Goal: Task Accomplishment & Management: Use online tool/utility

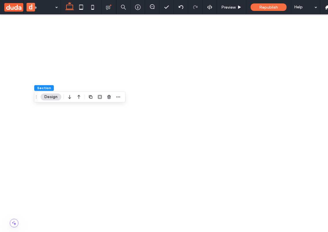
scroll to position [60, 0]
click at [313, 156] on div "%" at bounding box center [314, 160] width 8 height 10
click at [313, 147] on span "px" at bounding box center [314, 150] width 4 height 6
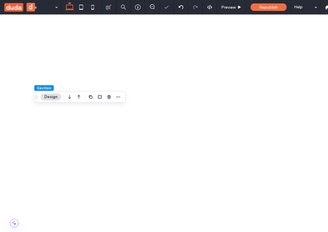
click at [316, 158] on div "%" at bounding box center [314, 160] width 8 height 10
click at [313, 158] on span "%" at bounding box center [313, 160] width 3 height 6
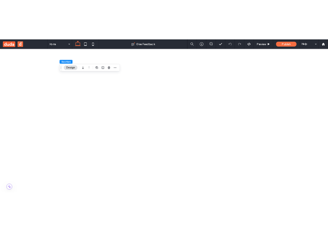
scroll to position [88, 0]
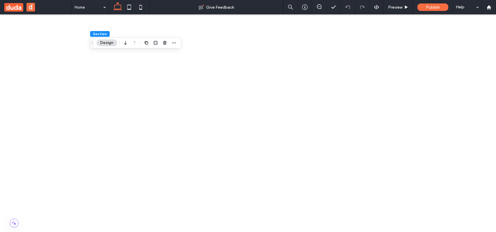
click at [484, 109] on span "%" at bounding box center [482, 109] width 3 height 6
click at [484, 112] on div "%" at bounding box center [483, 109] width 8 height 10
type input "*"
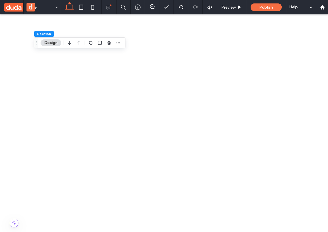
scroll to position [137, 0]
type input "*"
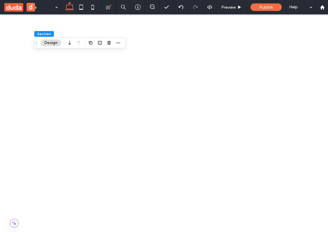
type input "*"
click at [287, 180] on span "px" at bounding box center [286, 182] width 4 height 6
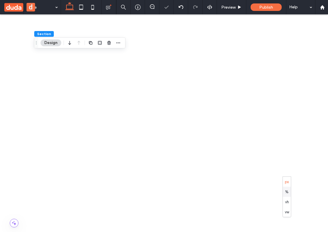
click at [288, 187] on div "%" at bounding box center [286, 192] width 8 height 10
click at [286, 197] on div "vh" at bounding box center [286, 202] width 8 height 10
click at [288, 184] on span "px" at bounding box center [286, 182] width 4 height 6
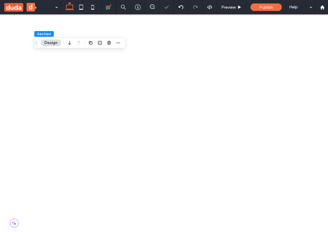
click at [287, 194] on span "%" at bounding box center [286, 192] width 3 height 6
click at [286, 203] on span "vh" at bounding box center [287, 202] width 4 height 6
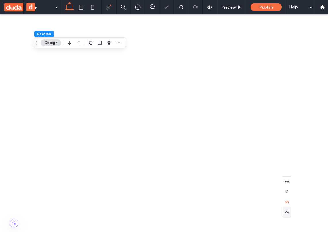
click at [286, 214] on span "vw" at bounding box center [286, 212] width 4 height 6
click at [287, 182] on span "px" at bounding box center [286, 182] width 4 height 6
click at [287, 195] on div "%" at bounding box center [286, 192] width 8 height 10
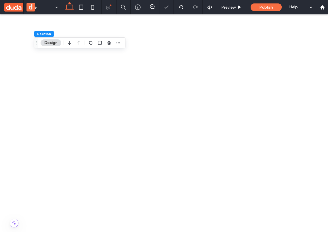
click at [286, 200] on span "vh" at bounding box center [287, 202] width 4 height 6
click at [282, 187] on div "%" at bounding box center [286, 192] width 8 height 10
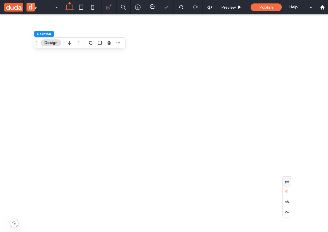
click at [287, 183] on span "px" at bounding box center [286, 182] width 4 height 6
click at [313, 165] on span "%" at bounding box center [313, 167] width 3 height 6
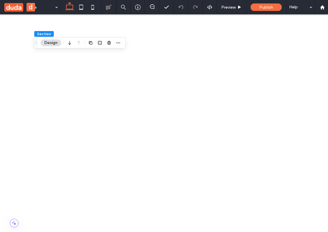
click at [313, 145] on span "%" at bounding box center [313, 145] width 3 height 6
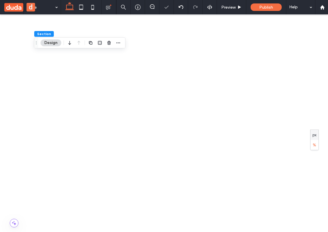
click at [316, 137] on div "px" at bounding box center [314, 135] width 8 height 10
click at [317, 145] on div "%" at bounding box center [314, 145] width 8 height 10
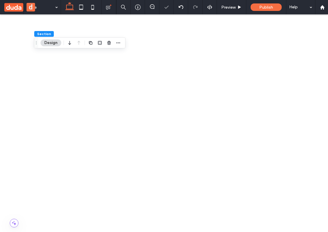
click at [315, 131] on div "px" at bounding box center [314, 135] width 8 height 10
type input "**"
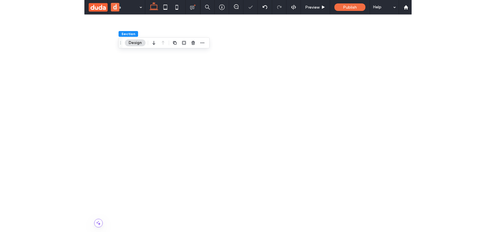
scroll to position [213, 0]
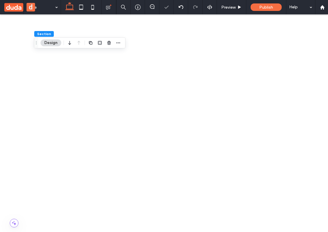
click at [288, 112] on div "%" at bounding box center [286, 116] width 8 height 10
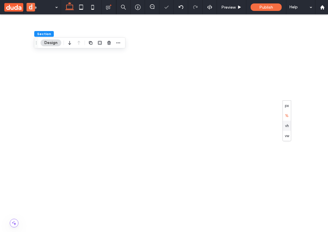
click at [289, 124] on div "vh" at bounding box center [286, 126] width 8 height 10
click at [289, 106] on div "px" at bounding box center [286, 106] width 8 height 10
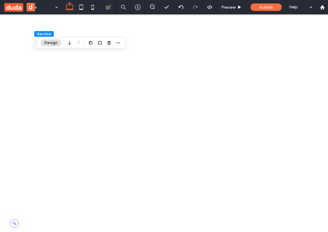
click at [313, 118] on span "px" at bounding box center [313, 116] width 4 height 6
type input "**"
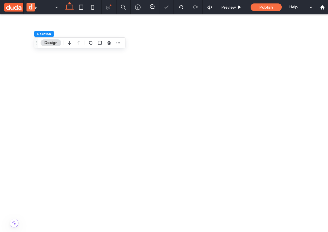
type input "**"
click at [314, 122] on div "%" at bounding box center [313, 127] width 8 height 10
type input "*"
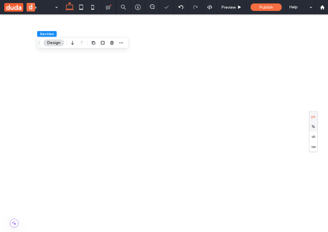
type input "*"
click at [316, 116] on div "px" at bounding box center [313, 116] width 8 height 10
type input "**"
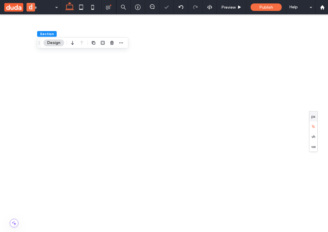
type input "**"
click at [315, 138] on span "vh" at bounding box center [313, 137] width 4 height 6
type input "*"
type input "***"
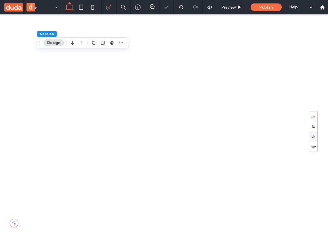
type input "***"
click at [314, 117] on span "px" at bounding box center [313, 116] width 4 height 6
type input "**"
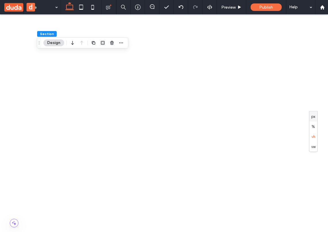
type input "**"
click at [315, 124] on div "%" at bounding box center [313, 127] width 8 height 10
type input "*"
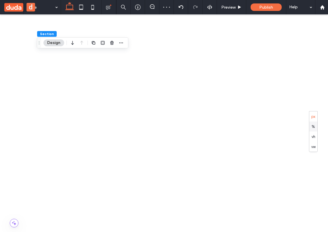
type input "*"
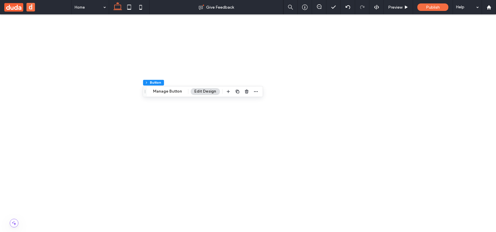
type input "**"
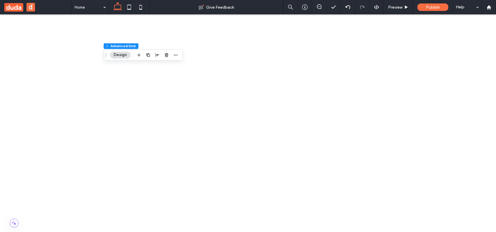
scroll to position [31, 0]
drag, startPoint x: 168, startPoint y: 456, endPoint x: 162, endPoint y: 449, distance: 8.8
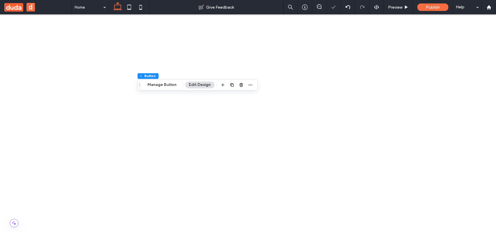
drag, startPoint x: 163, startPoint y: 449, endPoint x: 161, endPoint y: 450, distance: 3.0
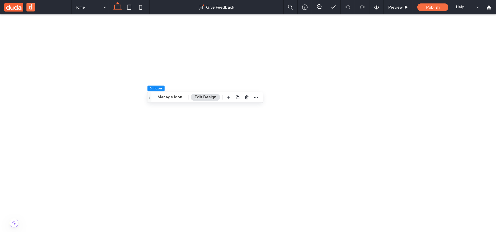
drag, startPoint x: 130, startPoint y: 469, endPoint x: 117, endPoint y: 472, distance: 13.2
drag, startPoint x: 117, startPoint y: 472, endPoint x: 132, endPoint y: 472, distance: 14.7
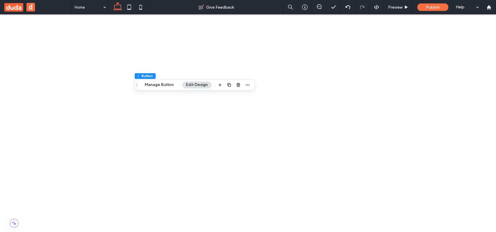
drag, startPoint x: 139, startPoint y: 448, endPoint x: 117, endPoint y: 443, distance: 22.8
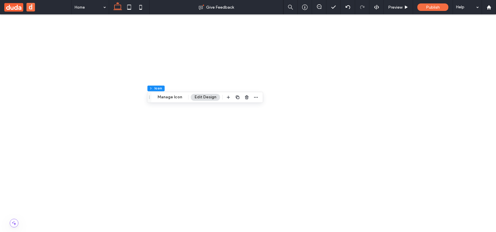
drag, startPoint x: 126, startPoint y: 458, endPoint x: 114, endPoint y: 461, distance: 12.4
drag, startPoint x: 119, startPoint y: 465, endPoint x: 126, endPoint y: 470, distance: 9.2
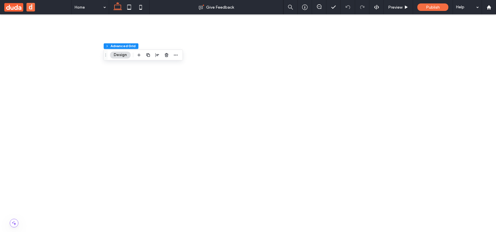
scroll to position [31, 0]
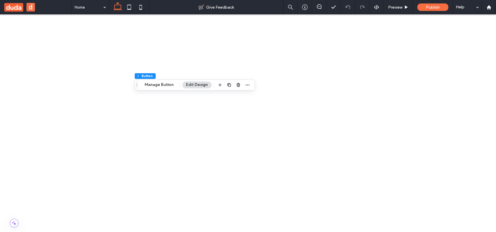
type input "**"
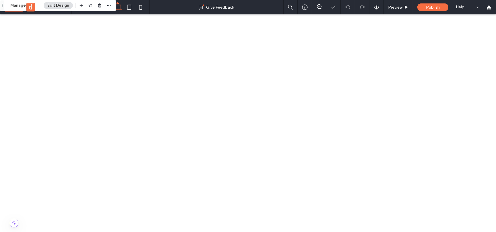
scroll to position [16, 0]
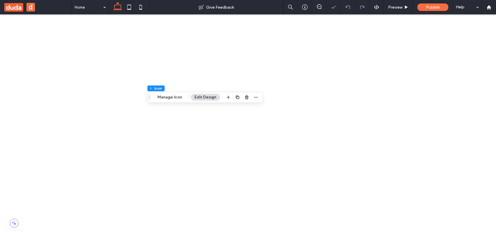
drag, startPoint x: 132, startPoint y: 466, endPoint x: 135, endPoint y: 479, distance: 14.0
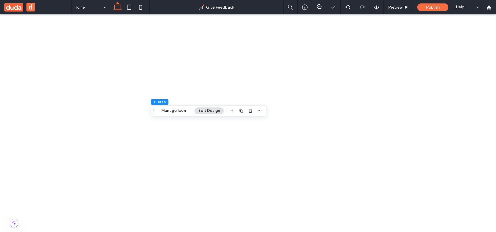
drag, startPoint x: 135, startPoint y: 479, endPoint x: 132, endPoint y: 479, distance: 3.7
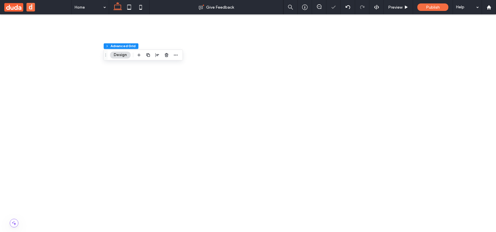
scroll to position [31, 0]
drag, startPoint x: 132, startPoint y: 479, endPoint x: 137, endPoint y: 482, distance: 6.7
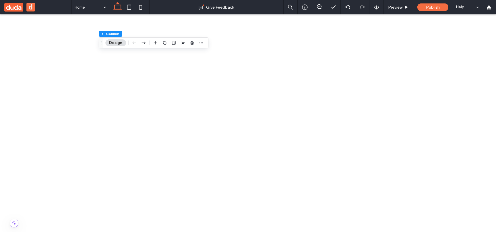
drag, startPoint x: 141, startPoint y: 485, endPoint x: 119, endPoint y: 469, distance: 27.1
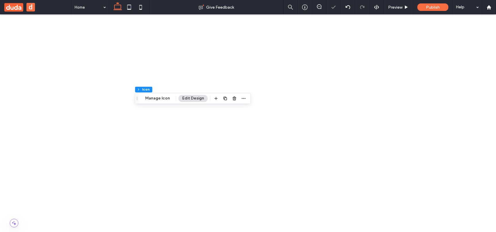
drag, startPoint x: 115, startPoint y: 463, endPoint x: 124, endPoint y: 467, distance: 10.2
drag, startPoint x: 124, startPoint y: 467, endPoint x: 115, endPoint y: 465, distance: 9.4
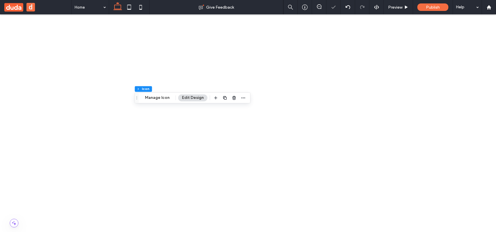
drag, startPoint x: 113, startPoint y: 471, endPoint x: 115, endPoint y: 474, distance: 3.9
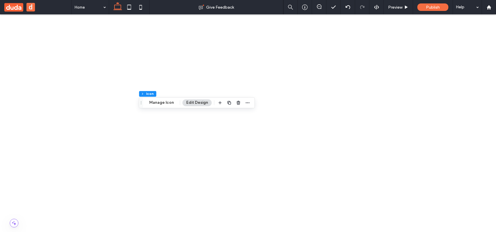
click at [139, 103] on icon "Drag" at bounding box center [141, 103] width 5 height 4
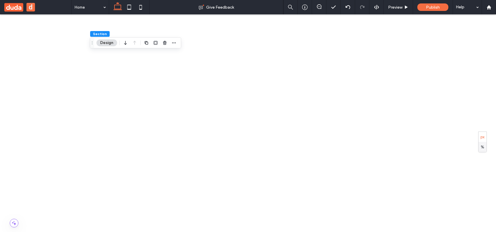
click at [482, 145] on span "%" at bounding box center [482, 147] width 3 height 6
click at [482, 136] on span "px" at bounding box center [483, 137] width 4 height 6
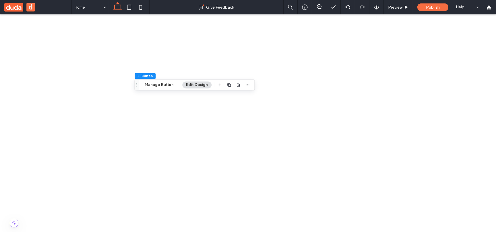
drag, startPoint x: 151, startPoint y: 448, endPoint x: 145, endPoint y: 463, distance: 16.9
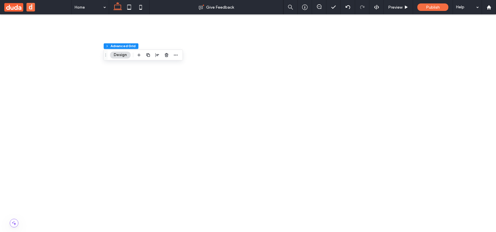
drag, startPoint x: 161, startPoint y: 445, endPoint x: 161, endPoint y: 437, distance: 8.1
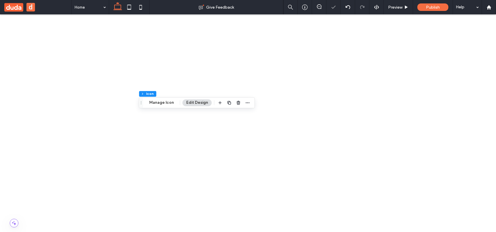
drag, startPoint x: 120, startPoint y: 466, endPoint x: 126, endPoint y: 466, distance: 6.0
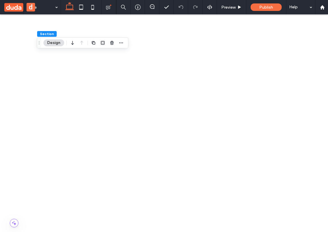
click at [314, 217] on span "%" at bounding box center [313, 219] width 3 height 6
click at [313, 208] on span "px" at bounding box center [314, 209] width 4 height 6
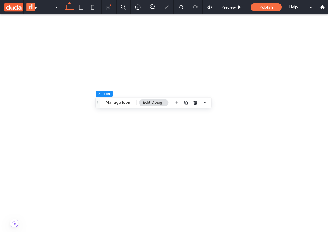
scroll to position [16, 0]
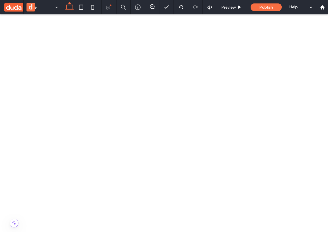
drag, startPoint x: 57, startPoint y: 470, endPoint x: 97, endPoint y: 470, distance: 40.2
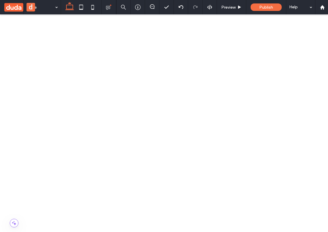
drag, startPoint x: 99, startPoint y: 471, endPoint x: 103, endPoint y: 462, distance: 9.8
drag, startPoint x: 96, startPoint y: 463, endPoint x: 84, endPoint y: 464, distance: 12.7
drag, startPoint x: 95, startPoint y: 459, endPoint x: 95, endPoint y: 463, distance: 4.9
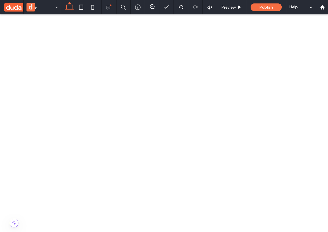
drag, startPoint x: 92, startPoint y: 469, endPoint x: 93, endPoint y: 455, distance: 14.2
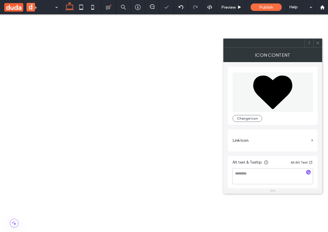
drag, startPoint x: 94, startPoint y: 455, endPoint x: 93, endPoint y: 459, distance: 4.2
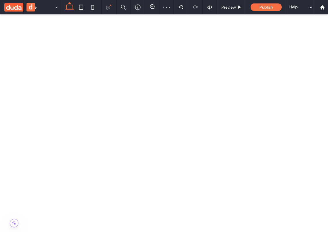
drag, startPoint x: 93, startPoint y: 459, endPoint x: 92, endPoint y: 469, distance: 10.4
drag, startPoint x: 93, startPoint y: 471, endPoint x: 83, endPoint y: 476, distance: 11.2
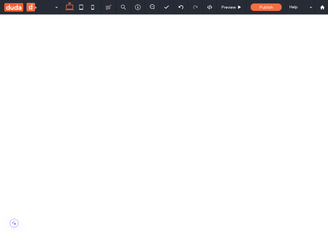
drag, startPoint x: 82, startPoint y: 474, endPoint x: 81, endPoint y: 483, distance: 8.7
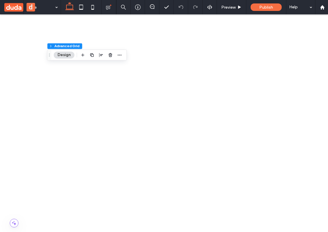
drag, startPoint x: 68, startPoint y: 488, endPoint x: 88, endPoint y: 483, distance: 21.0
drag, startPoint x: 88, startPoint y: 478, endPoint x: 91, endPoint y: 484, distance: 6.6
drag, startPoint x: 95, startPoint y: 483, endPoint x: 96, endPoint y: 479, distance: 3.9
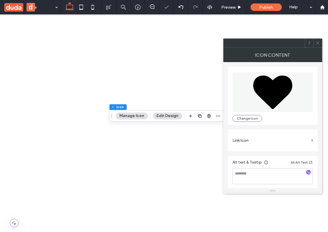
click at [316, 43] on icon at bounding box center [317, 43] width 4 height 4
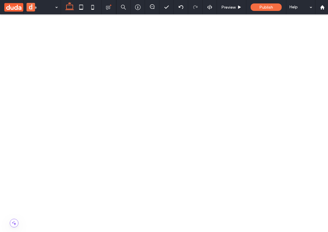
drag, startPoint x: 89, startPoint y: 482, endPoint x: 90, endPoint y: 486, distance: 3.4
drag, startPoint x: 90, startPoint y: 486, endPoint x: 98, endPoint y: 485, distance: 8.0
drag, startPoint x: 96, startPoint y: 484, endPoint x: 93, endPoint y: 484, distance: 3.7
drag, startPoint x: 98, startPoint y: 488, endPoint x: 103, endPoint y: 486, distance: 6.1
drag, startPoint x: 101, startPoint y: 484, endPoint x: 105, endPoint y: 484, distance: 4.1
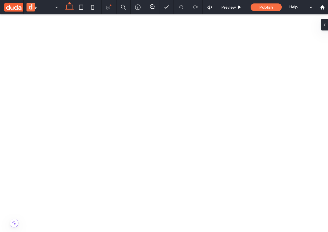
drag, startPoint x: 94, startPoint y: 482, endPoint x: 85, endPoint y: 484, distance: 9.6
drag, startPoint x: 87, startPoint y: 483, endPoint x: 77, endPoint y: 476, distance: 12.0
drag, startPoint x: 82, startPoint y: 481, endPoint x: 67, endPoint y: 482, distance: 15.2
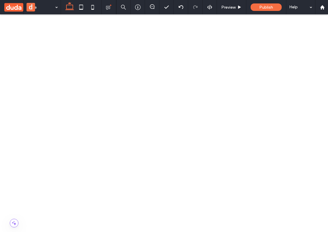
drag, startPoint x: 69, startPoint y: 479, endPoint x: 60, endPoint y: 478, distance: 8.9
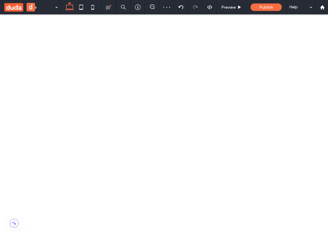
drag, startPoint x: 57, startPoint y: 475, endPoint x: 73, endPoint y: 478, distance: 16.0
drag, startPoint x: 72, startPoint y: 483, endPoint x: 65, endPoint y: 490, distance: 10.4
drag, startPoint x: 70, startPoint y: 487, endPoint x: 64, endPoint y: 480, distance: 9.4
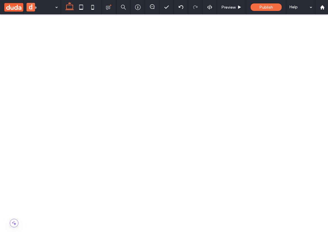
drag, startPoint x: 59, startPoint y: 483, endPoint x: 51, endPoint y: 483, distance: 8.6
drag, startPoint x: 49, startPoint y: 472, endPoint x: 57, endPoint y: 450, distance: 24.0
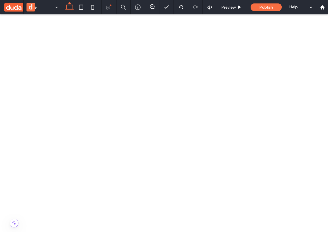
drag, startPoint x: 60, startPoint y: 456, endPoint x: 74, endPoint y: 459, distance: 14.0
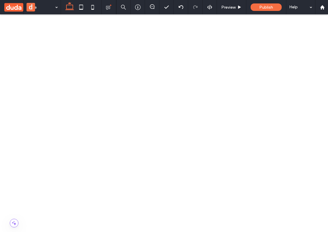
drag, startPoint x: 70, startPoint y: 465, endPoint x: 56, endPoint y: 461, distance: 14.4
drag, startPoint x: 59, startPoint y: 458, endPoint x: 100, endPoint y: 457, distance: 40.2
drag, startPoint x: 96, startPoint y: 460, endPoint x: 55, endPoint y: 460, distance: 40.5
drag, startPoint x: 55, startPoint y: 460, endPoint x: 115, endPoint y: 460, distance: 59.8
drag, startPoint x: 118, startPoint y: 455, endPoint x: 59, endPoint y: 455, distance: 59.2
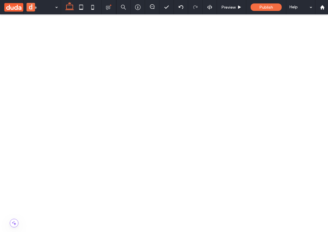
drag, startPoint x: 59, startPoint y: 455, endPoint x: 111, endPoint y: 481, distance: 58.2
drag, startPoint x: 114, startPoint y: 457, endPoint x: 105, endPoint y: 460, distance: 9.1
drag, startPoint x: 110, startPoint y: 460, endPoint x: 118, endPoint y: 454, distance: 10.3
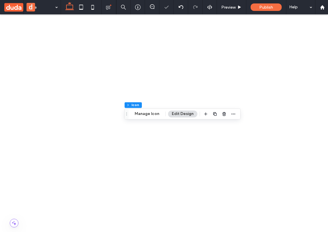
scroll to position [0, 0]
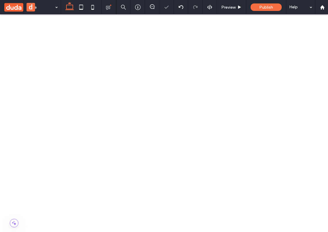
drag, startPoint x: 112, startPoint y: 476, endPoint x: 70, endPoint y: 472, distance: 42.4
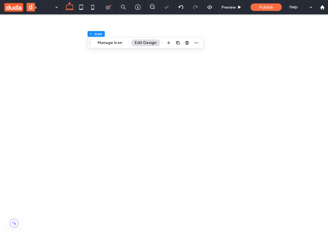
scroll to position [73, 0]
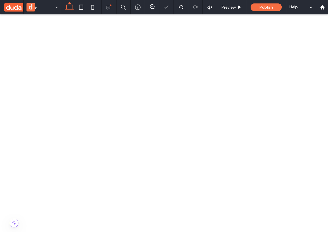
drag, startPoint x: 68, startPoint y: 408, endPoint x: 69, endPoint y: 412, distance: 3.8
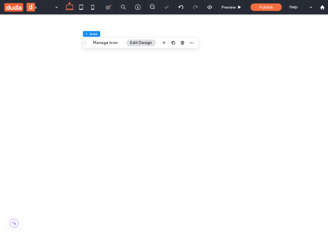
scroll to position [0, 0]
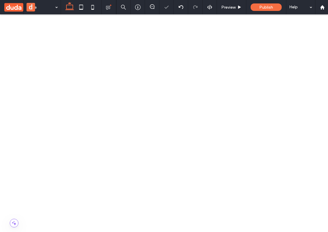
drag, startPoint x: 63, startPoint y: 473, endPoint x: 69, endPoint y: 462, distance: 12.6
drag, startPoint x: 69, startPoint y: 462, endPoint x: 84, endPoint y: 464, distance: 14.4
drag, startPoint x: 74, startPoint y: 473, endPoint x: 63, endPoint y: 461, distance: 16.5
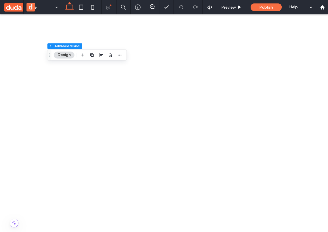
scroll to position [31, 0]
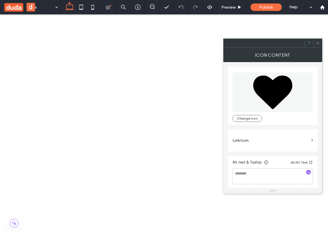
drag, startPoint x: 58, startPoint y: 453, endPoint x: 81, endPoint y: 455, distance: 23.4
drag, startPoint x: 80, startPoint y: 455, endPoint x: 80, endPoint y: 466, distance: 11.0
drag, startPoint x: 77, startPoint y: 465, endPoint x: 55, endPoint y: 463, distance: 22.8
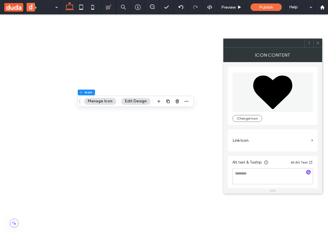
click at [321, 42] on div at bounding box center [317, 43] width 9 height 9
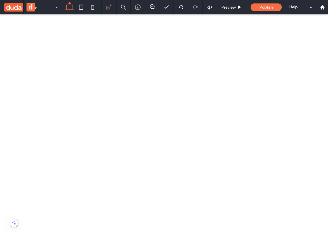
drag, startPoint x: 59, startPoint y: 470, endPoint x: 59, endPoint y: 458, distance: 11.5
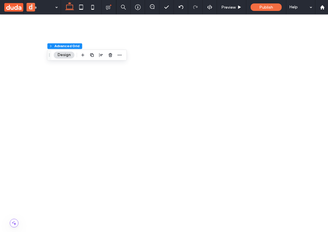
drag, startPoint x: 79, startPoint y: 465, endPoint x: 65, endPoint y: 459, distance: 15.1
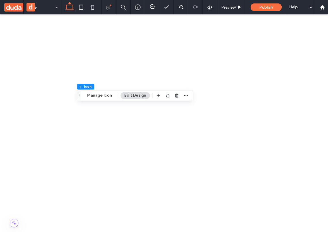
drag, startPoint x: 57, startPoint y: 465, endPoint x: 82, endPoint y: 463, distance: 24.2
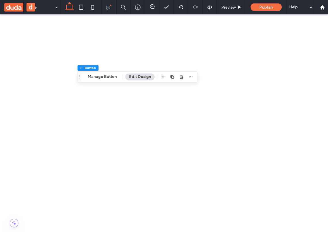
type input "**"
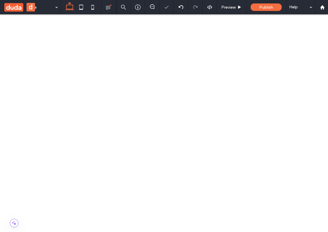
drag, startPoint x: 98, startPoint y: 465, endPoint x: 77, endPoint y: 465, distance: 20.7
drag, startPoint x: 74, startPoint y: 460, endPoint x: 74, endPoint y: 473, distance: 13.2
drag, startPoint x: 70, startPoint y: 479, endPoint x: 62, endPoint y: 471, distance: 11.2
drag, startPoint x: 86, startPoint y: 474, endPoint x: 66, endPoint y: 475, distance: 20.1
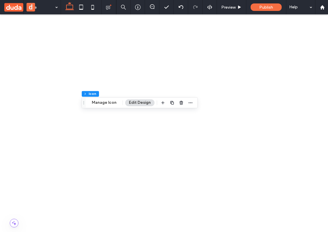
drag, startPoint x: 63, startPoint y: 472, endPoint x: 70, endPoint y: 478, distance: 9.4
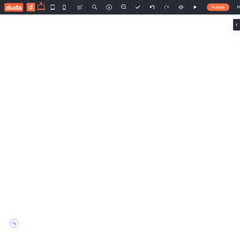
drag, startPoint x: 83, startPoint y: 475, endPoint x: 88, endPoint y: 475, distance: 5.5
drag, startPoint x: 87, startPoint y: 473, endPoint x: 49, endPoint y: 468, distance: 38.0
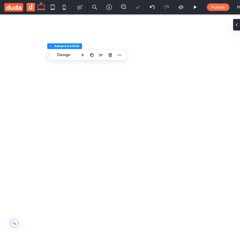
drag, startPoint x: 73, startPoint y: 440, endPoint x: 76, endPoint y: 440, distance: 3.4
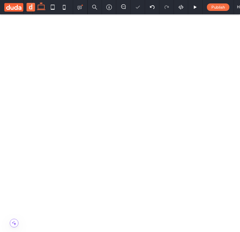
drag, startPoint x: 54, startPoint y: 469, endPoint x: 57, endPoint y: 469, distance: 3.2
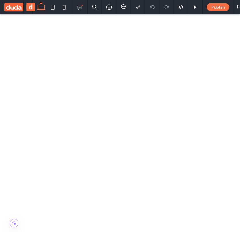
drag, startPoint x: 59, startPoint y: 469, endPoint x: 52, endPoint y: 470, distance: 7.8
drag, startPoint x: 53, startPoint y: 465, endPoint x: 50, endPoint y: 460, distance: 5.3
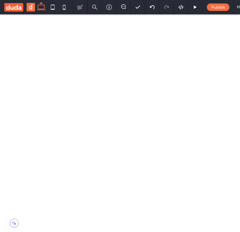
drag, startPoint x: 49, startPoint y: 464, endPoint x: 51, endPoint y: 468, distance: 4.5
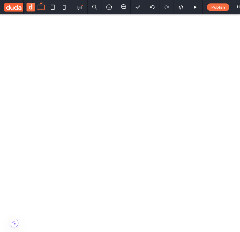
drag, startPoint x: 51, startPoint y: 465, endPoint x: 47, endPoint y: 456, distance: 10.6
drag, startPoint x: 50, startPoint y: 454, endPoint x: 73, endPoint y: 455, distance: 23.0
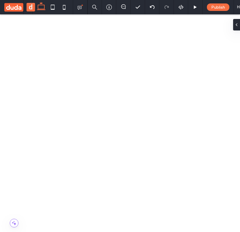
drag, startPoint x: 69, startPoint y: 456, endPoint x: 55, endPoint y: 463, distance: 15.5
drag, startPoint x: 55, startPoint y: 466, endPoint x: 51, endPoint y: 460, distance: 7.2
drag, startPoint x: 52, startPoint y: 456, endPoint x: 49, endPoint y: 452, distance: 4.8
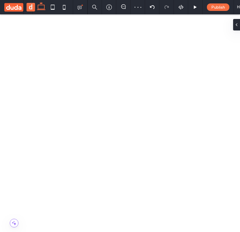
drag, startPoint x: 49, startPoint y: 452, endPoint x: 58, endPoint y: 464, distance: 14.6
drag, startPoint x: 44, startPoint y: 455, endPoint x: 64, endPoint y: 455, distance: 20.4
drag, startPoint x: 54, startPoint y: 455, endPoint x: 65, endPoint y: 470, distance: 18.5
drag, startPoint x: 34, startPoint y: 467, endPoint x: 73, endPoint y: 467, distance: 39.1
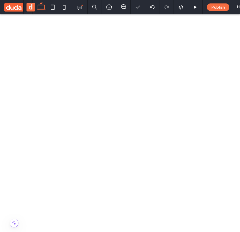
drag, startPoint x: 51, startPoint y: 469, endPoint x: 109, endPoint y: 469, distance: 57.7
drag, startPoint x: 48, startPoint y: 471, endPoint x: 93, endPoint y: 455, distance: 47.8
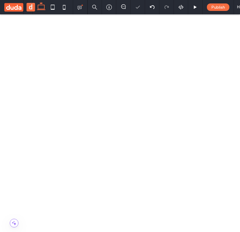
drag, startPoint x: 49, startPoint y: 457, endPoint x: 94, endPoint y: 464, distance: 45.4
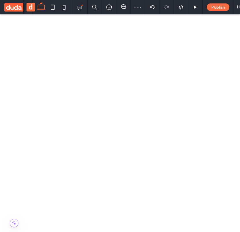
drag, startPoint x: 68, startPoint y: 437, endPoint x: 127, endPoint y: 436, distance: 59.2
drag, startPoint x: 70, startPoint y: 436, endPoint x: 128, endPoint y: 444, distance: 58.6
drag, startPoint x: 56, startPoint y: 446, endPoint x: 107, endPoint y: 446, distance: 50.9
drag, startPoint x: 58, startPoint y: 449, endPoint x: 80, endPoint y: 449, distance: 22.4
drag, startPoint x: 48, startPoint y: 449, endPoint x: 6, endPoint y: 449, distance: 41.4
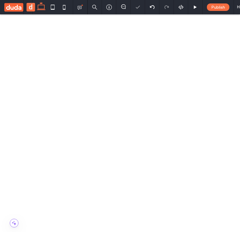
drag, startPoint x: 60, startPoint y: 406, endPoint x: 81, endPoint y: 444, distance: 43.6
drag, startPoint x: 38, startPoint y: 447, endPoint x: 20, endPoint y: 447, distance: 18.4
drag, startPoint x: 38, startPoint y: 447, endPoint x: 19, endPoint y: 447, distance: 19.0
drag, startPoint x: 53, startPoint y: 446, endPoint x: 38, endPoint y: 446, distance: 14.1
drag, startPoint x: 47, startPoint y: 446, endPoint x: 50, endPoint y: 452, distance: 6.6
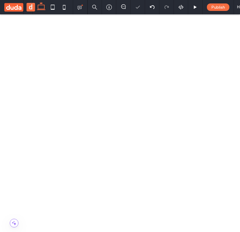
drag, startPoint x: 58, startPoint y: 448, endPoint x: 68, endPoint y: 438, distance: 13.8
drag, startPoint x: 59, startPoint y: 441, endPoint x: 50, endPoint y: 441, distance: 9.5
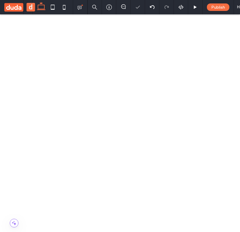
drag, startPoint x: 54, startPoint y: 441, endPoint x: 51, endPoint y: 441, distance: 3.2
drag, startPoint x: 69, startPoint y: 448, endPoint x: 77, endPoint y: 455, distance: 11.0
drag, startPoint x: 72, startPoint y: 459, endPoint x: 77, endPoint y: 464, distance: 6.9
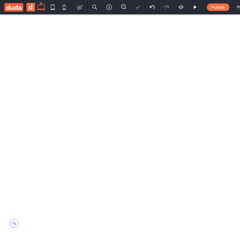
drag, startPoint x: 70, startPoint y: 442, endPoint x: 82, endPoint y: 441, distance: 11.8
drag, startPoint x: 78, startPoint y: 440, endPoint x: 78, endPoint y: 450, distance: 10.1
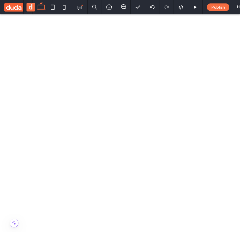
drag, startPoint x: 78, startPoint y: 468, endPoint x: 78, endPoint y: 475, distance: 7.2
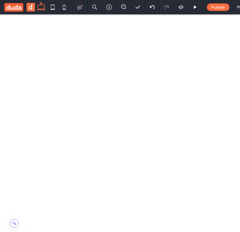
drag, startPoint x: 78, startPoint y: 475, endPoint x: 70, endPoint y: 469, distance: 10.3
